Goal: Book appointment/travel/reservation

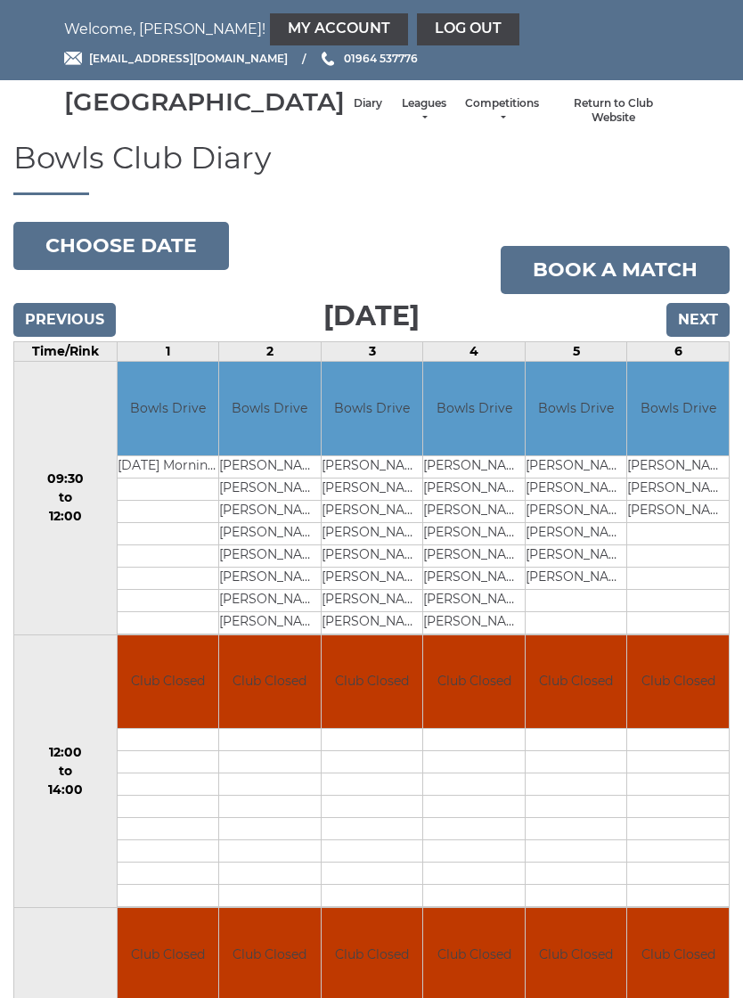
click at [619, 291] on link "Book a match" at bounding box center [615, 270] width 229 height 48
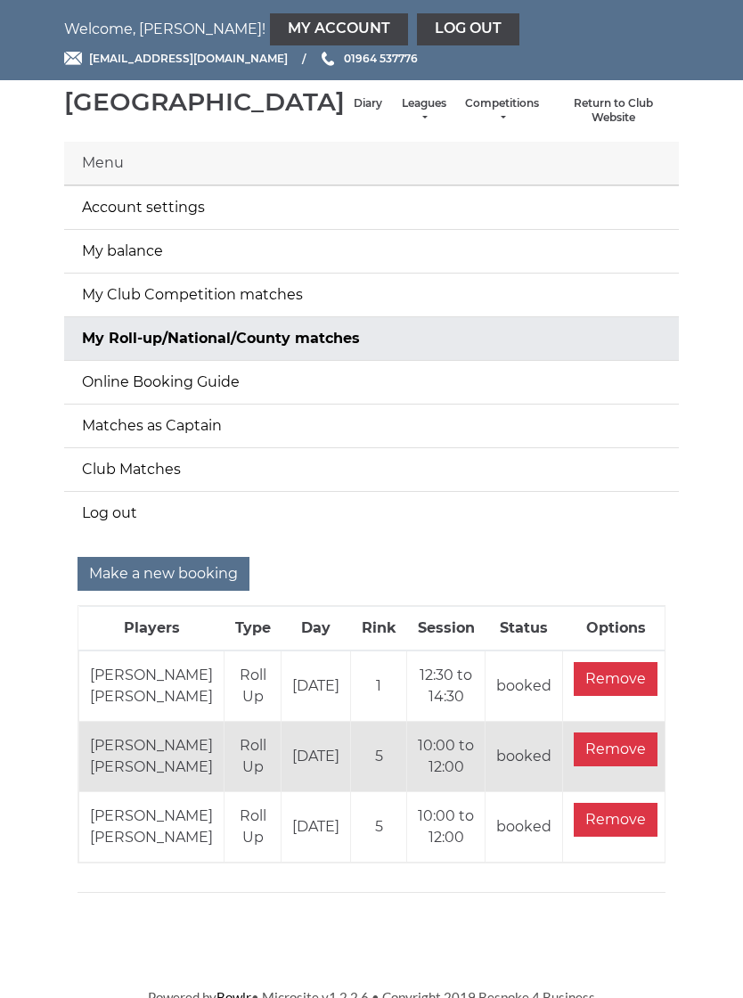
scroll to position [53, 0]
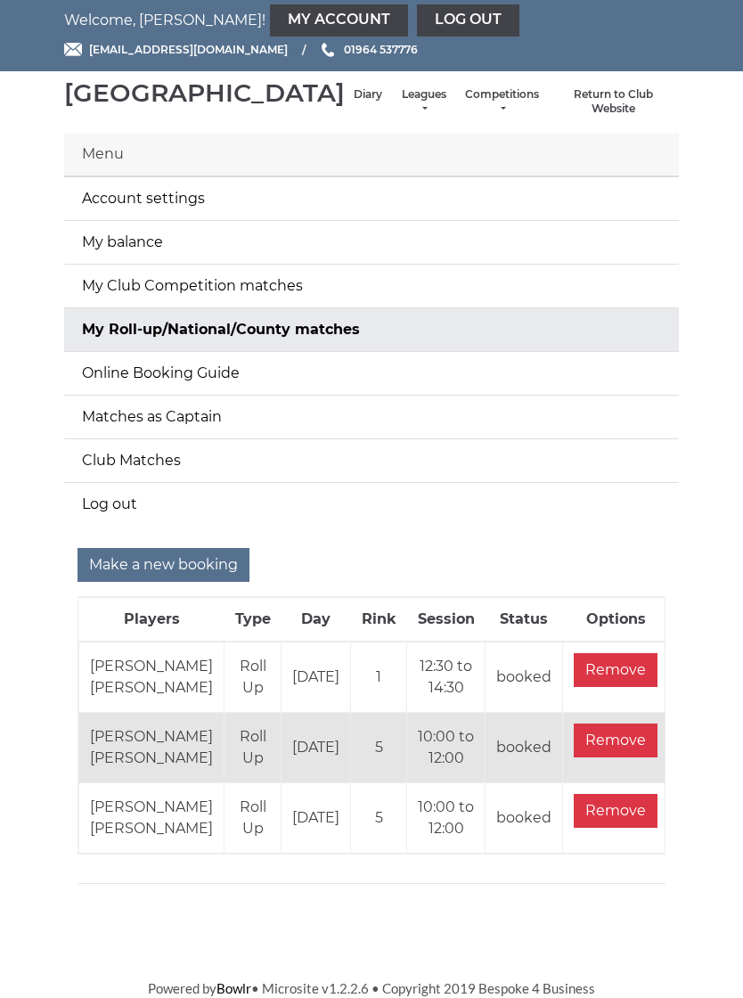
click at [231, 356] on link "Online Booking Guide" at bounding box center [371, 373] width 615 height 43
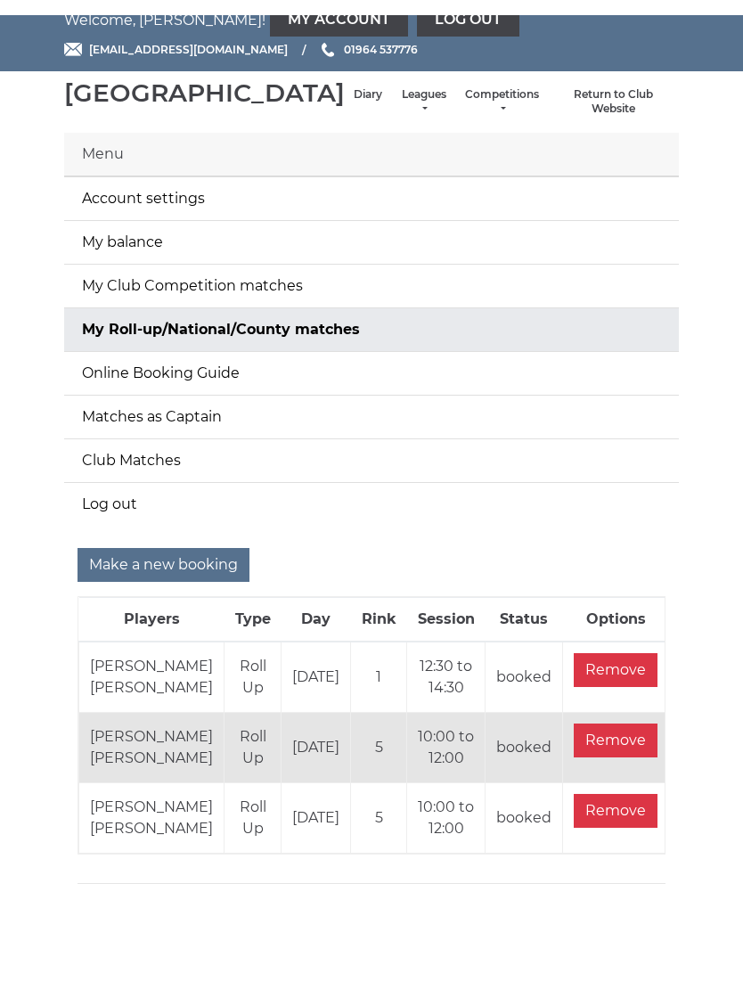
scroll to position [53, 0]
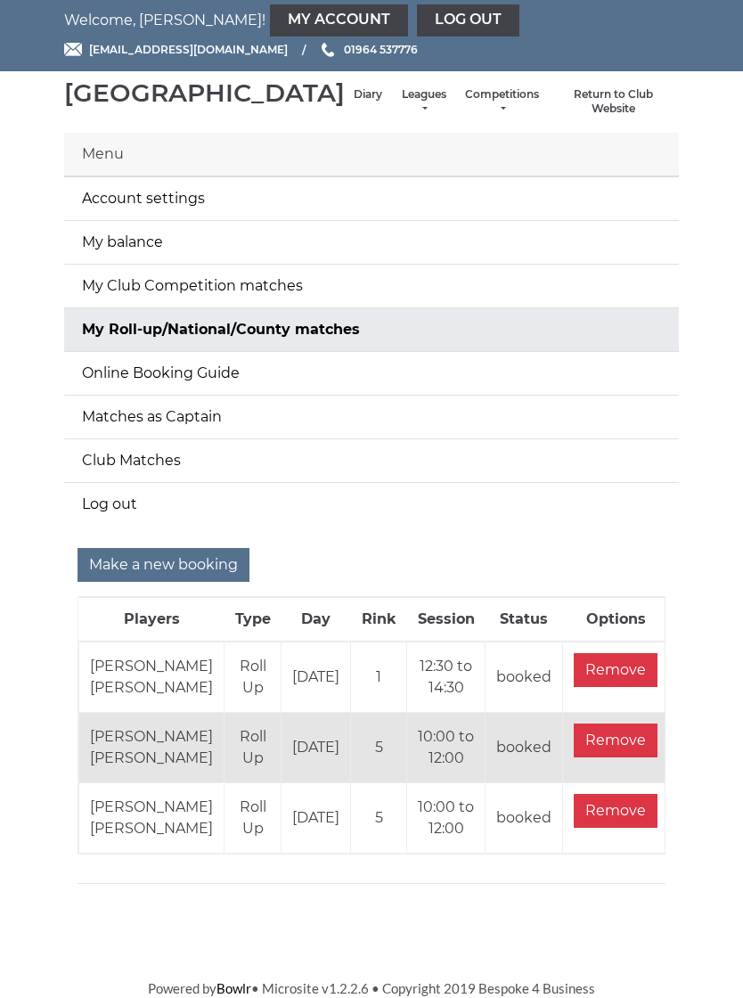
click at [184, 548] on input "Make a new booking" at bounding box center [164, 565] width 172 height 34
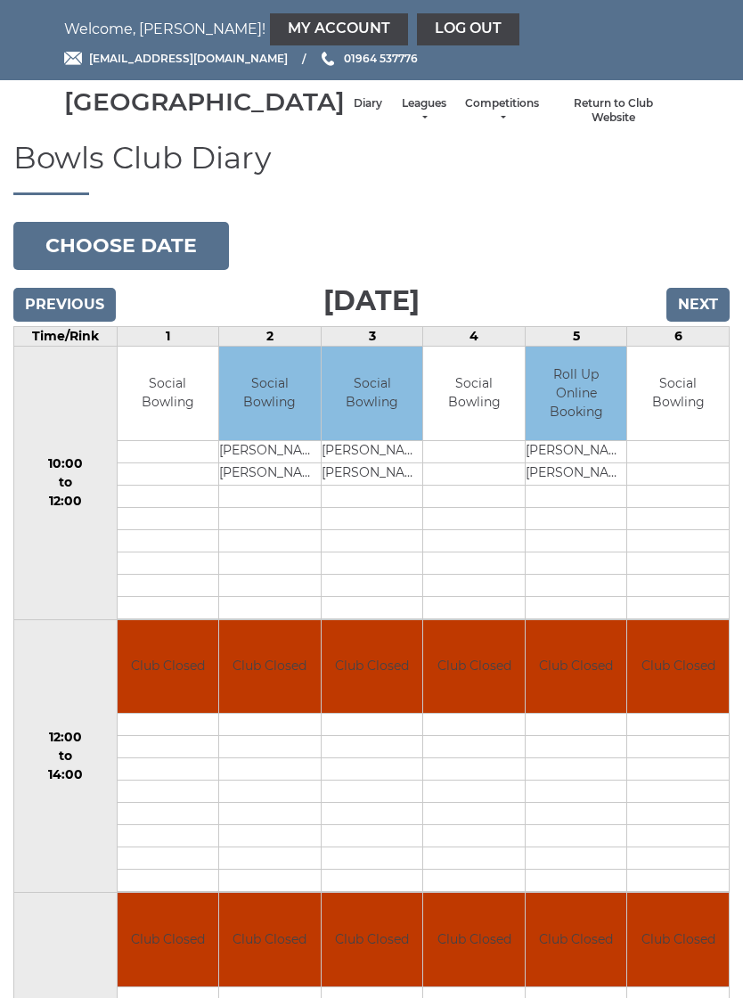
click at [702, 322] on input "Next" at bounding box center [698, 305] width 63 height 34
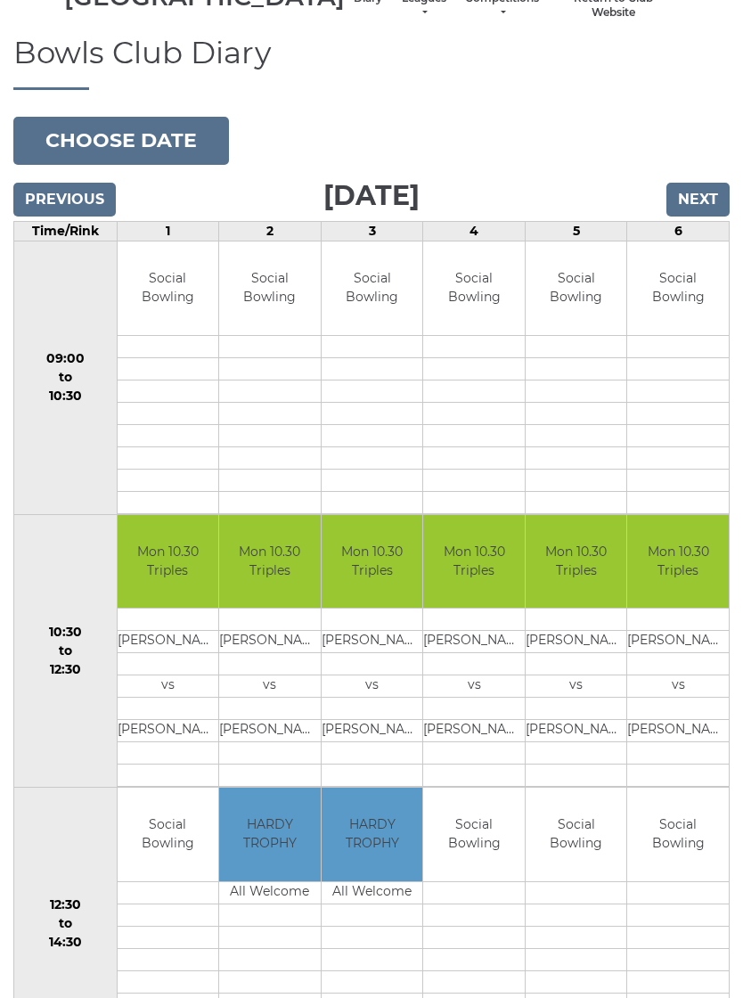
scroll to position [104, 0]
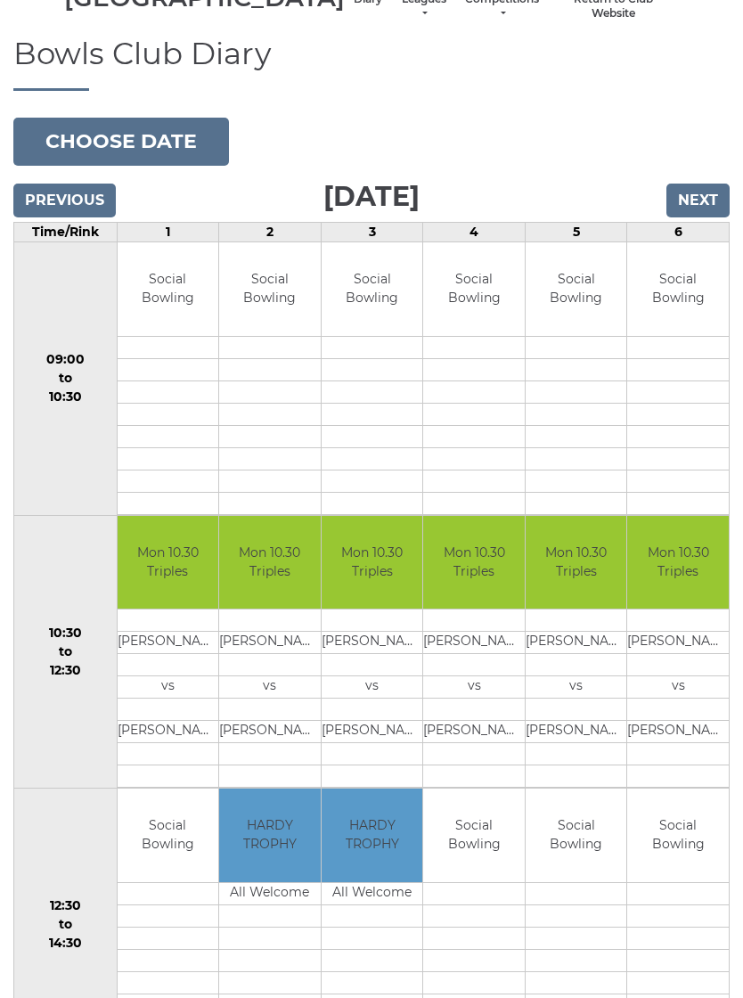
click at [699, 217] on input "Next" at bounding box center [698, 201] width 63 height 34
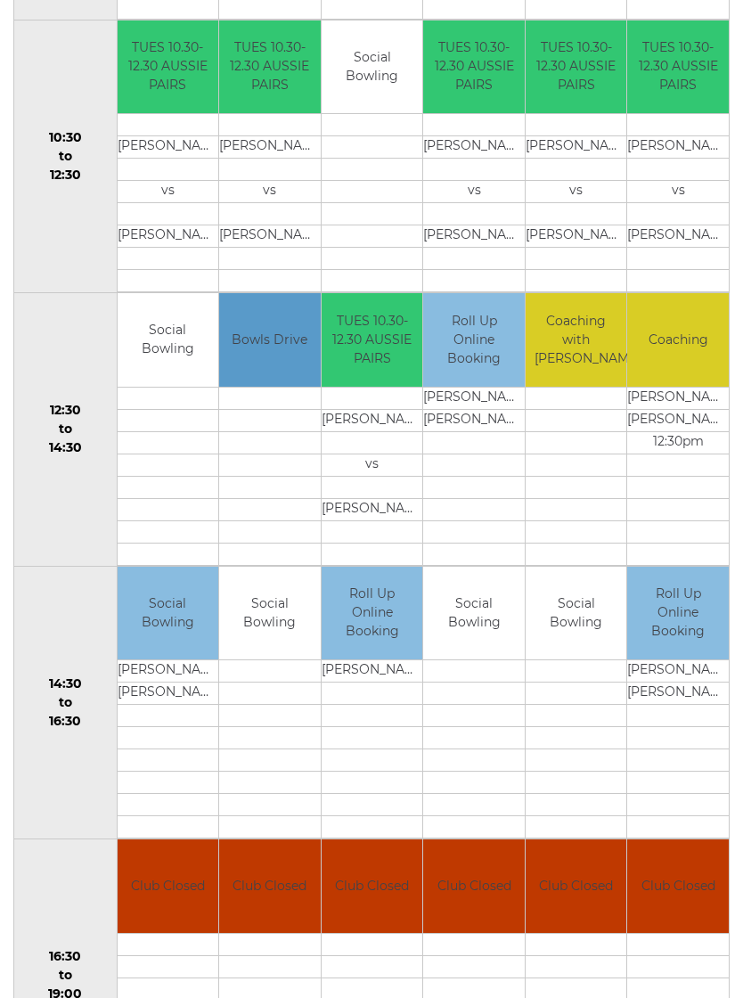
scroll to position [600, 0]
click at [0, 0] on link "Book slot" at bounding box center [0, 0] width 0 height 0
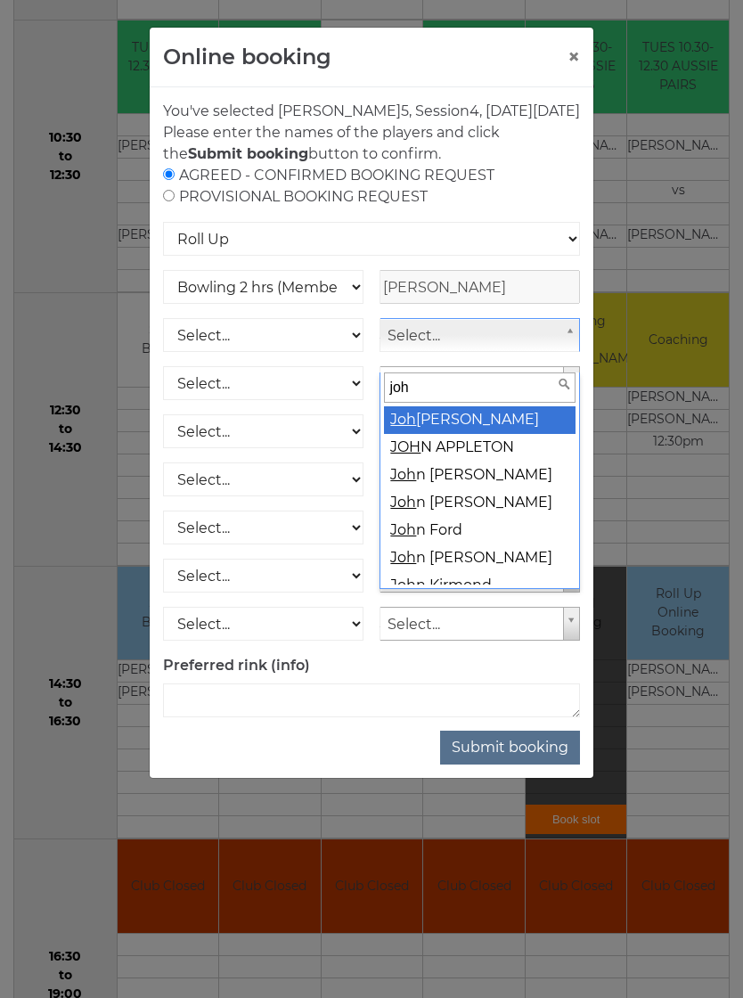
type input "john"
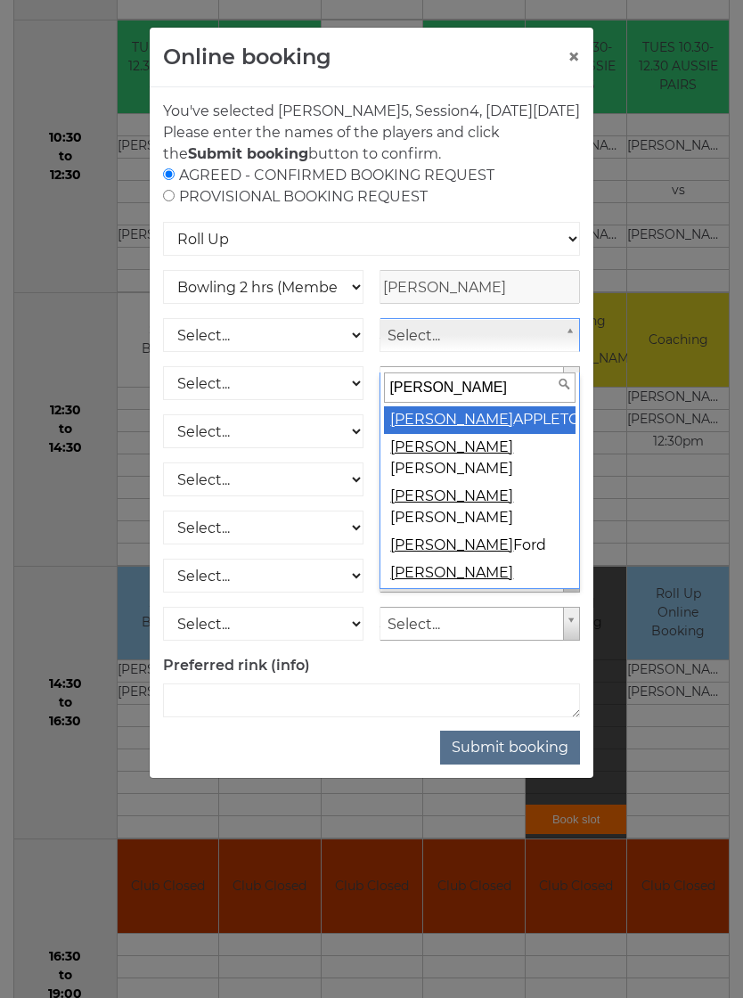
select select "934"
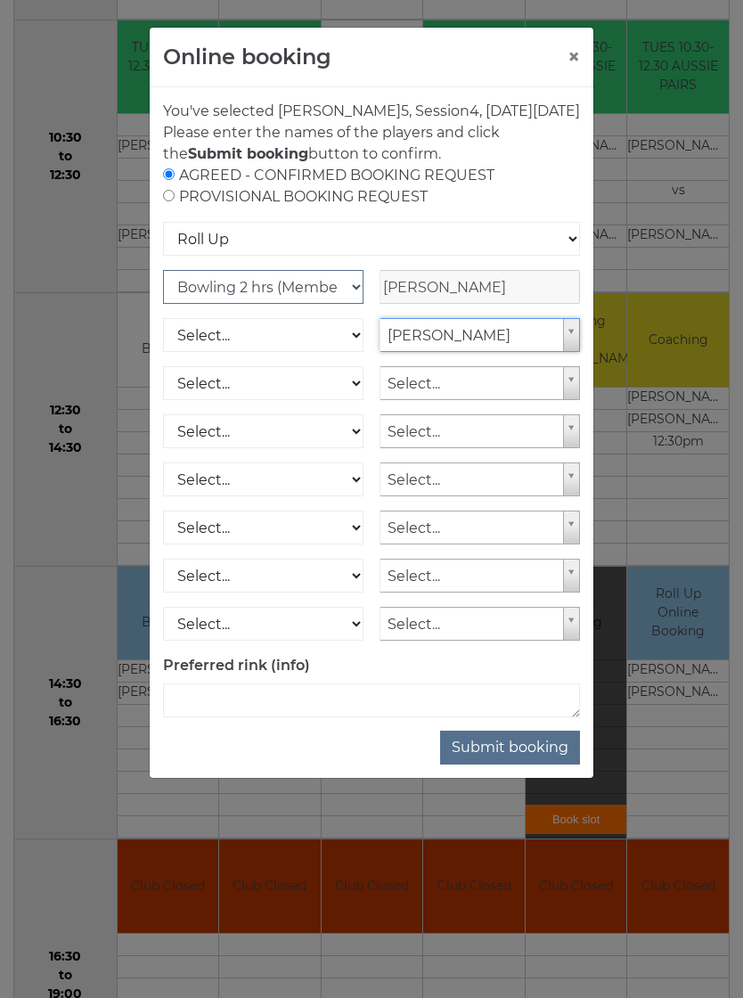
click at [354, 304] on select "Club Competition (Member) National (Member) Bowling 1.5 hrs (Member) Junior (Up…" at bounding box center [263, 287] width 201 height 34
click at [352, 304] on select "Club Competition (Member) National (Member) Bowling 1.5 hrs (Member) Junior (Up…" at bounding box center [263, 287] width 201 height 34
select select "1_54"
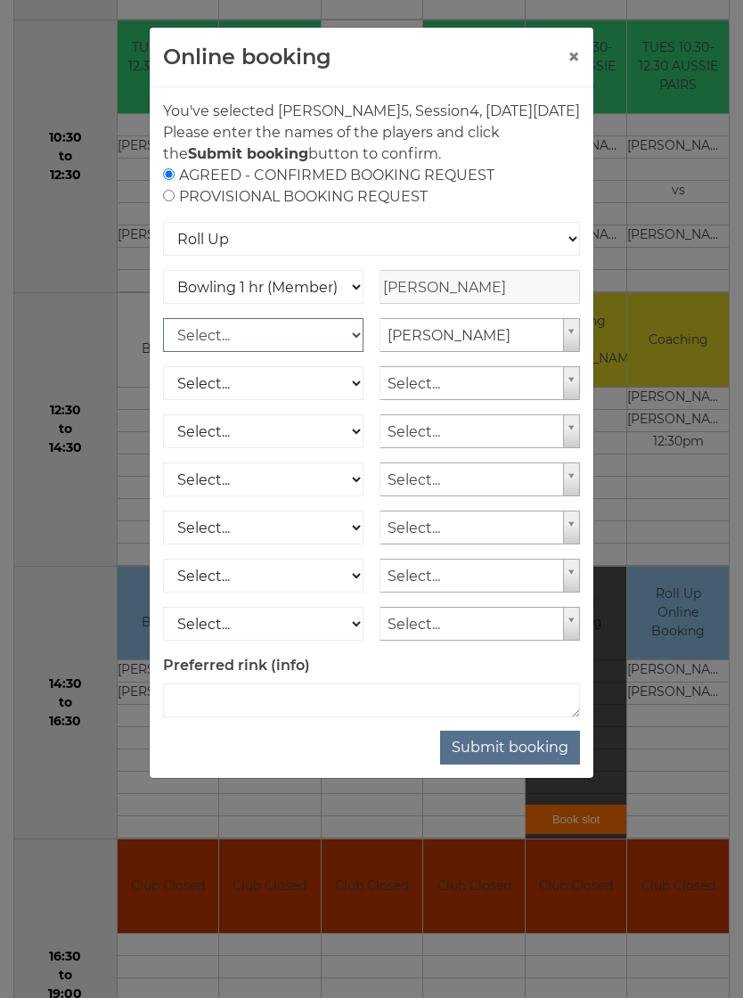
click at [354, 352] on select "Select... Club Competition (Member) Club Competition (Visitor) National (Member…" at bounding box center [263, 335] width 201 height 34
select select "1_54"
click at [536, 758] on button "Submit booking" at bounding box center [510, 748] width 140 height 34
click at [525, 765] on button "Submit booking" at bounding box center [510, 748] width 140 height 34
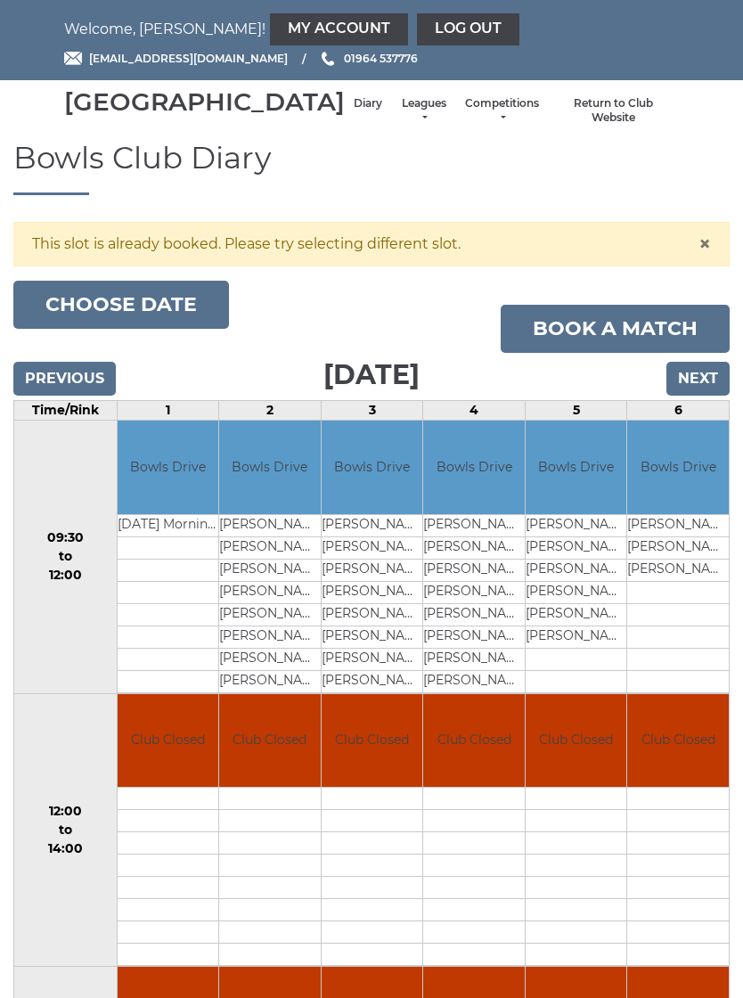
click at [708, 396] on input "Next" at bounding box center [698, 379] width 63 height 34
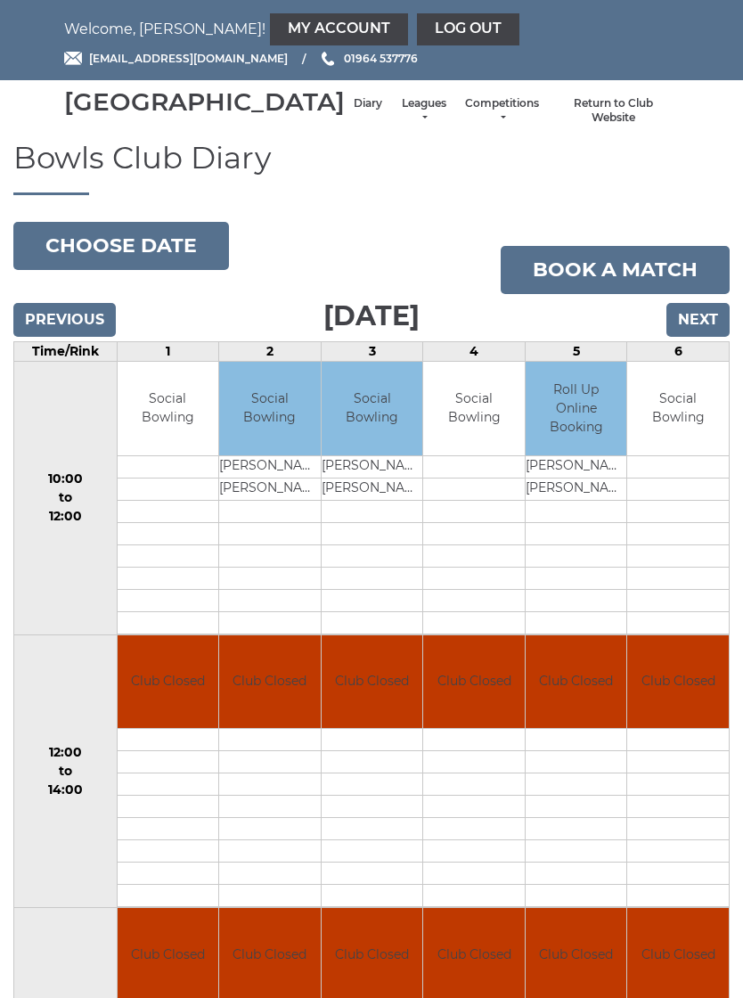
click at [700, 337] on input "Next" at bounding box center [698, 320] width 63 height 34
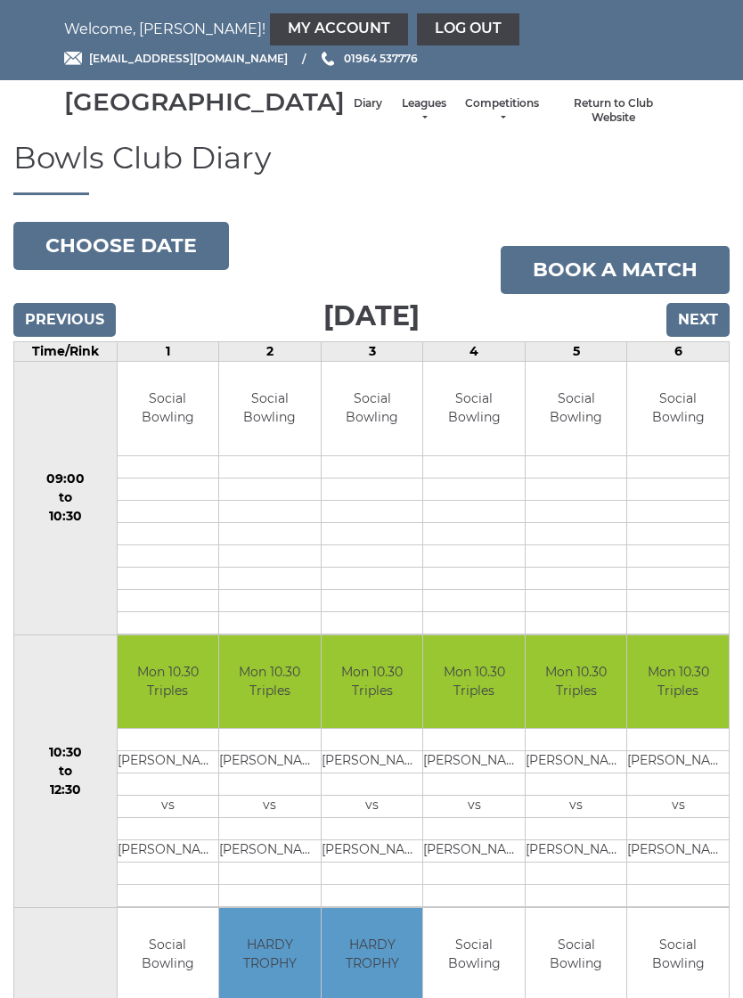
click at [701, 337] on input "Next" at bounding box center [698, 320] width 63 height 34
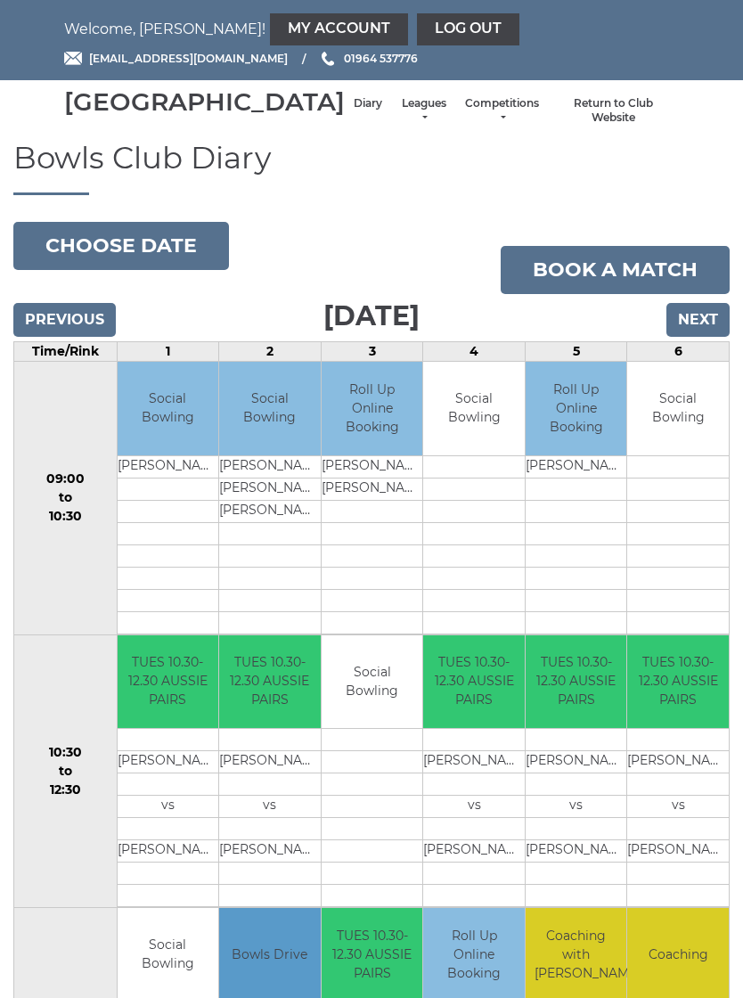
click at [700, 334] on input "Next" at bounding box center [698, 320] width 63 height 34
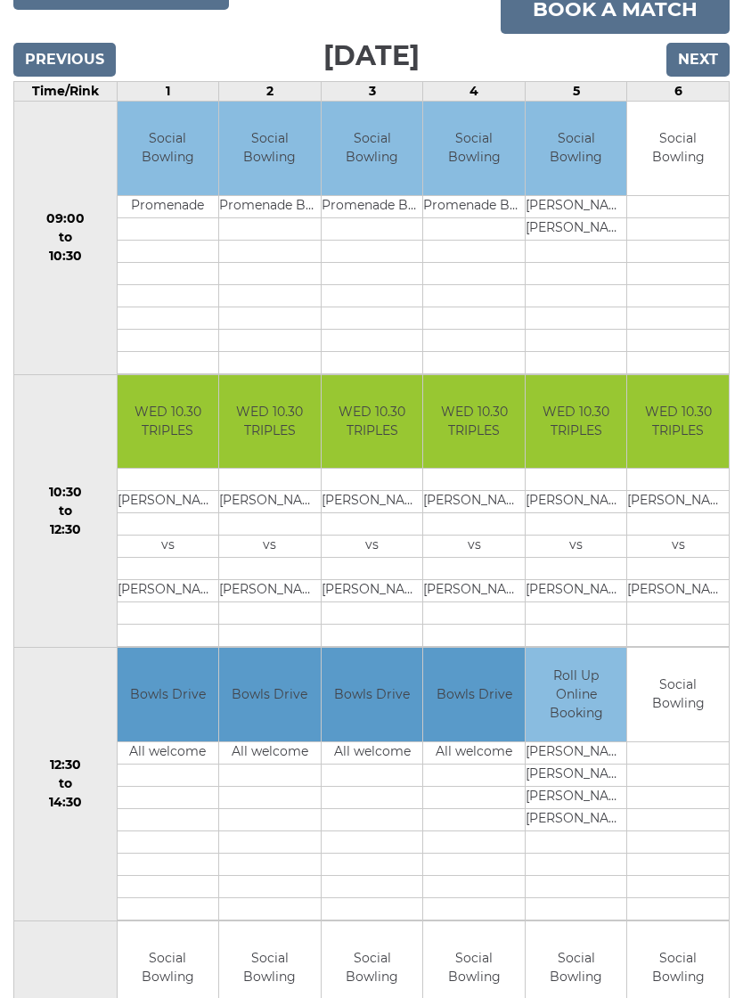
scroll to position [258, 0]
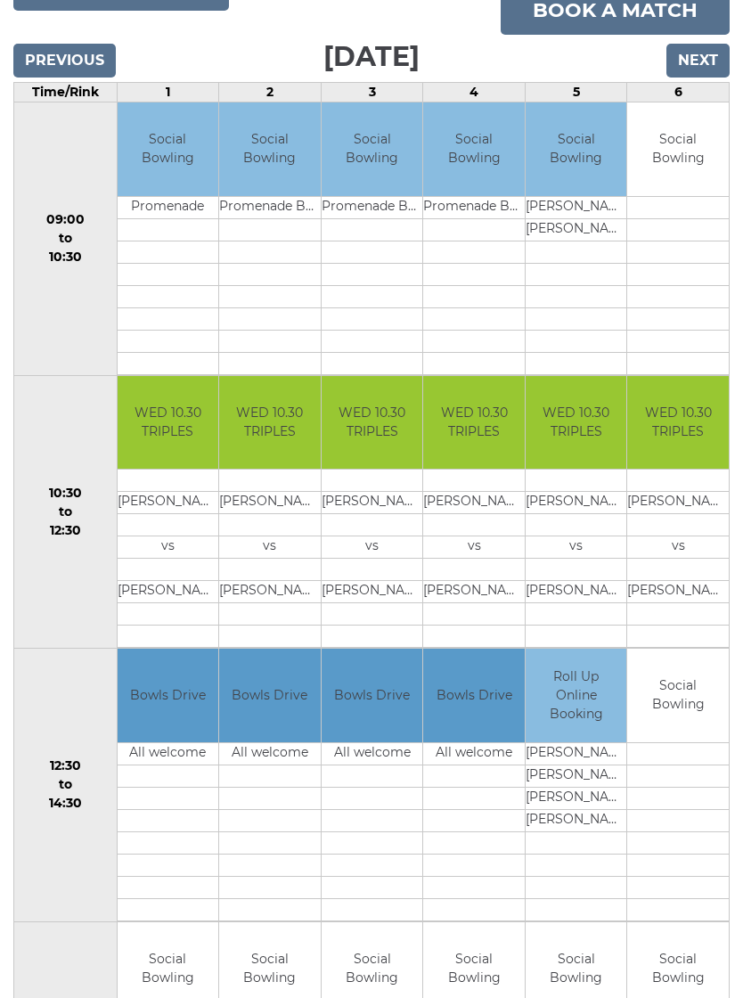
click at [696, 78] on input "Next" at bounding box center [698, 62] width 63 height 34
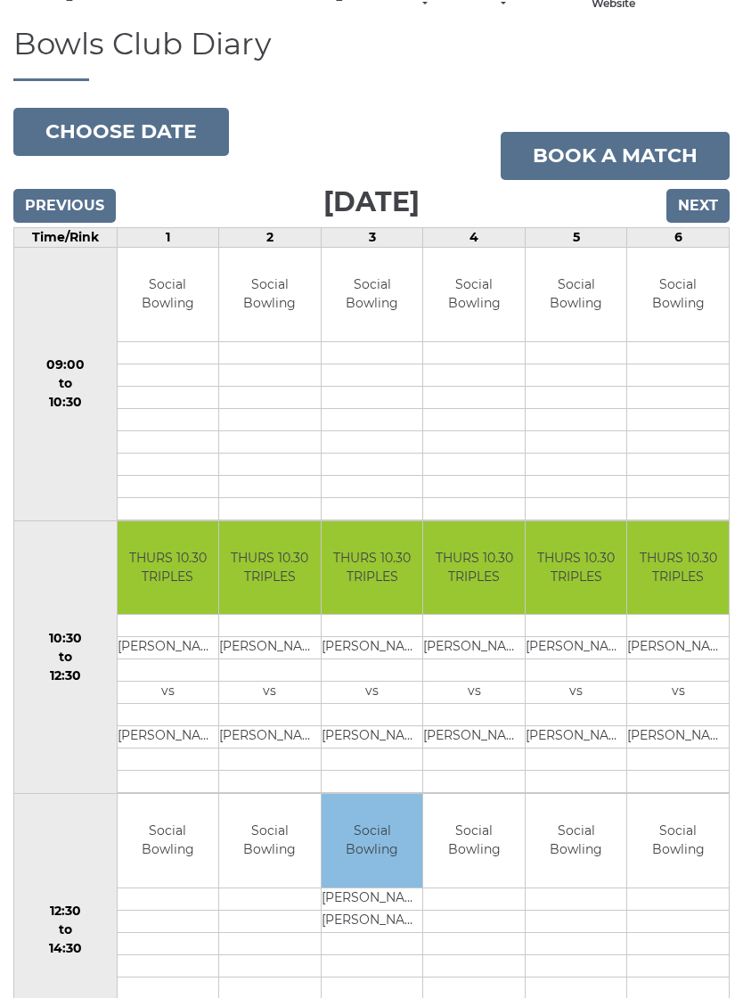
scroll to position [112, 0]
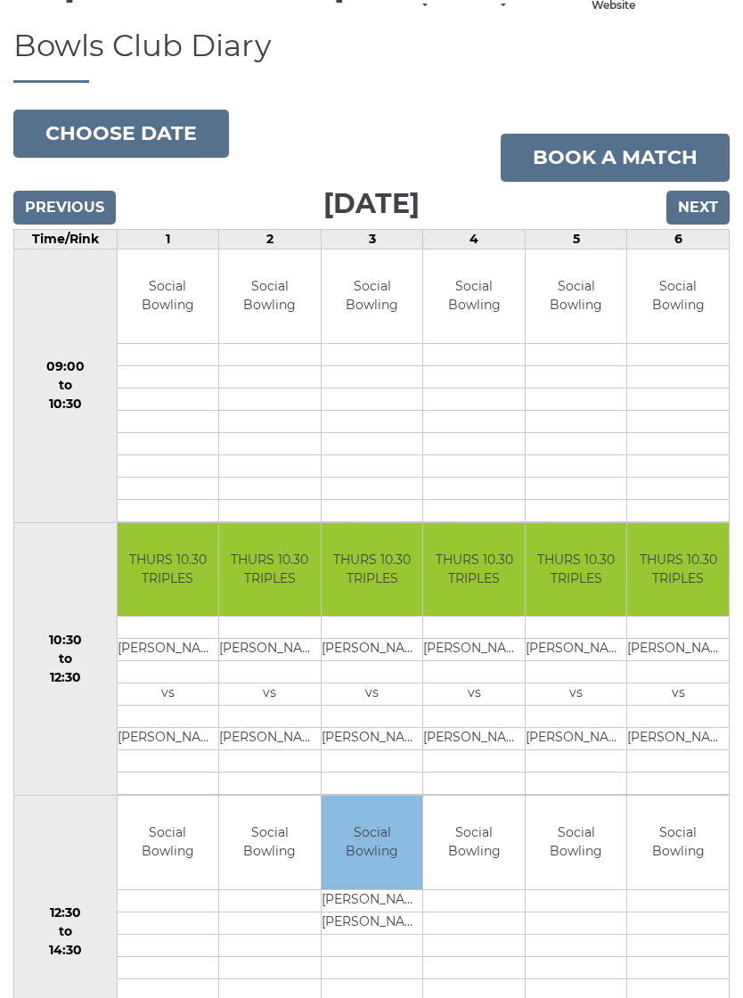
click at [702, 225] on input "Next" at bounding box center [698, 208] width 63 height 34
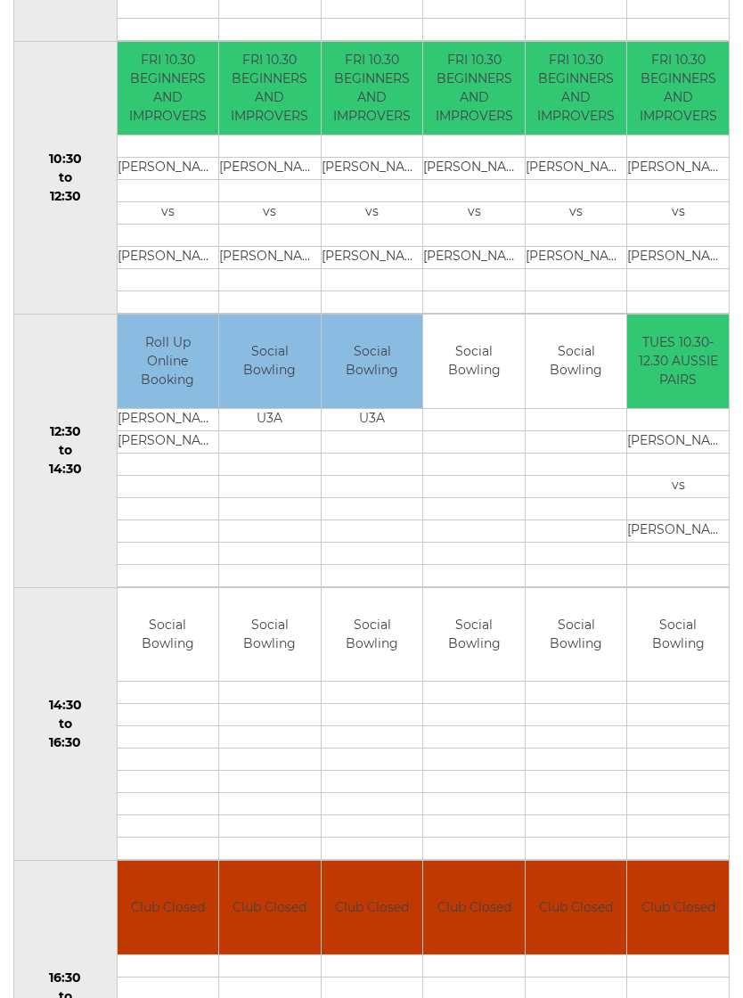
scroll to position [594, 0]
